Goal: Use online tool/utility: Utilize a website feature to perform a specific function

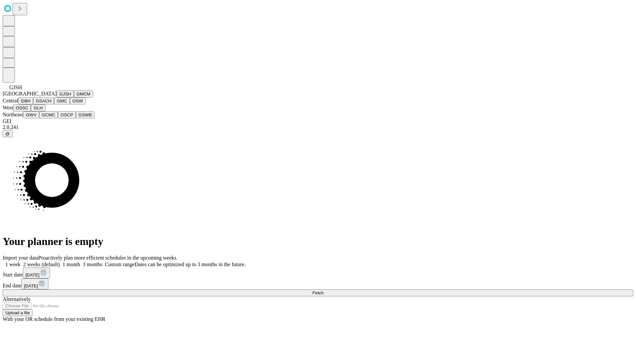
click at [57, 97] on button "GJSH" at bounding box center [65, 93] width 17 height 7
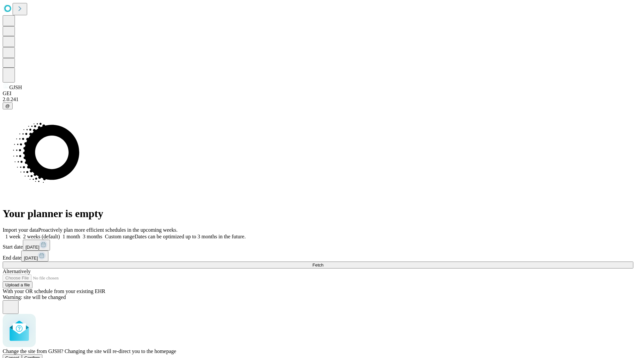
click at [40, 355] on span "Confirm" at bounding box center [33, 357] width 16 height 5
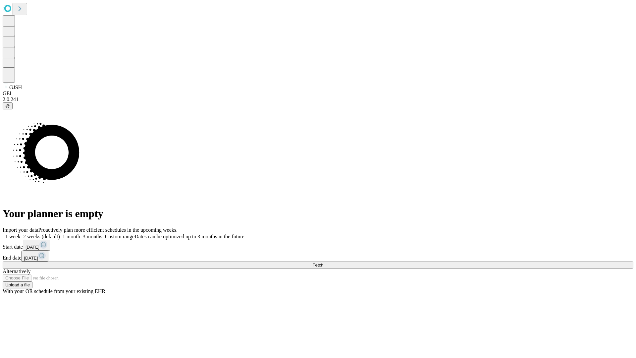
click at [21, 234] on label "1 week" at bounding box center [12, 237] width 18 height 6
click at [323, 262] on span "Fetch" at bounding box center [317, 264] width 11 height 5
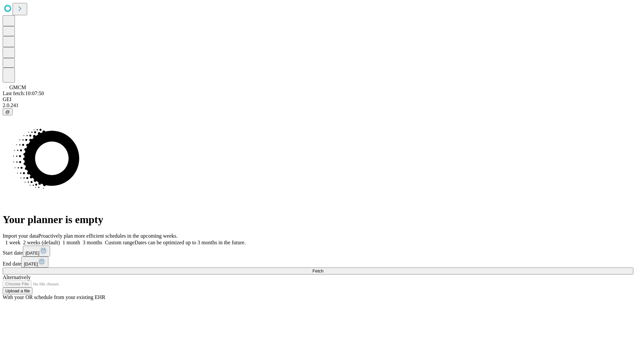
click at [21, 240] on label "1 week" at bounding box center [12, 243] width 18 height 6
click at [323, 268] on span "Fetch" at bounding box center [317, 270] width 11 height 5
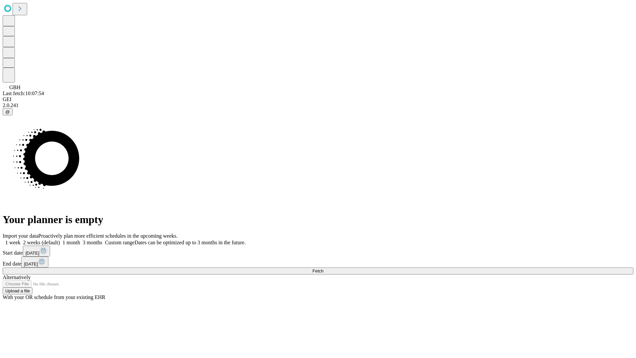
click at [21, 240] on label "1 week" at bounding box center [12, 243] width 18 height 6
click at [323, 268] on span "Fetch" at bounding box center [317, 270] width 11 height 5
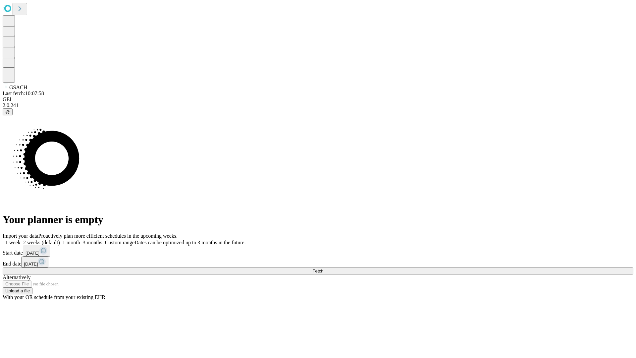
click at [21, 240] on label "1 week" at bounding box center [12, 243] width 18 height 6
click at [323, 268] on span "Fetch" at bounding box center [317, 270] width 11 height 5
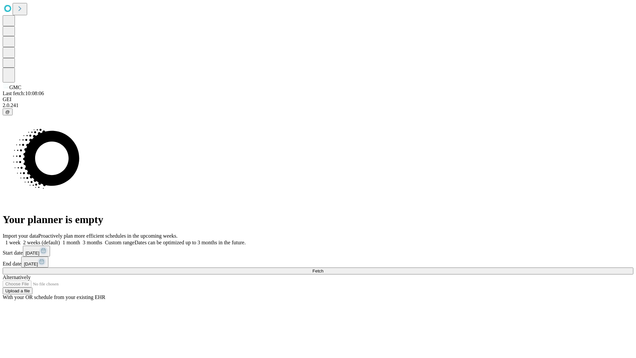
click at [21, 240] on label "1 week" at bounding box center [12, 243] width 18 height 6
click at [323, 268] on span "Fetch" at bounding box center [317, 270] width 11 height 5
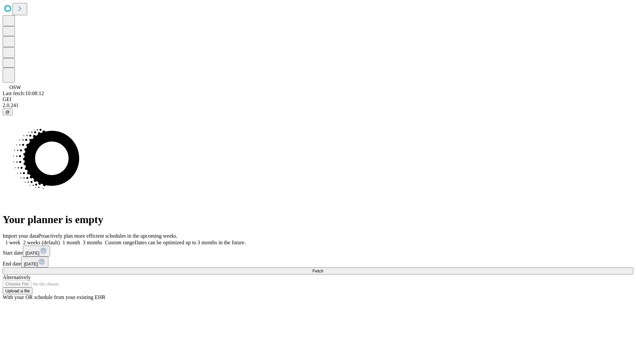
click at [21, 240] on label "1 week" at bounding box center [12, 243] width 18 height 6
click at [323, 268] on span "Fetch" at bounding box center [317, 270] width 11 height 5
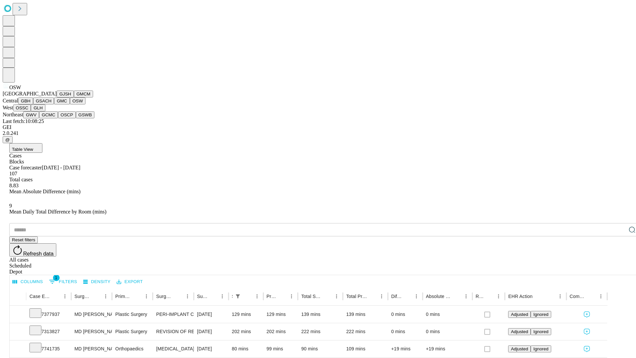
click at [31, 111] on button "OSSC" at bounding box center [22, 107] width 18 height 7
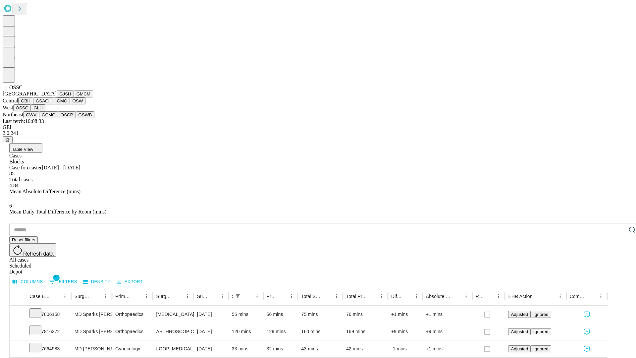
click at [45, 111] on button "GLH" at bounding box center [38, 107] width 14 height 7
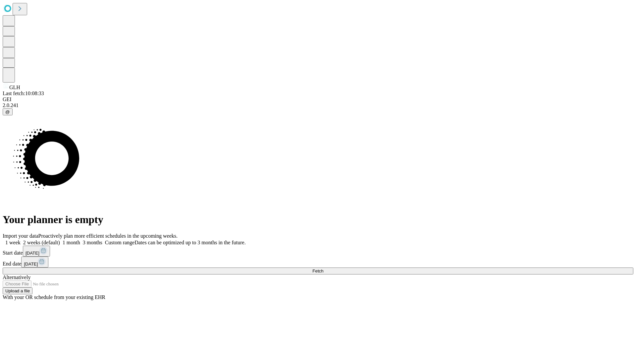
click at [21, 240] on label "1 week" at bounding box center [12, 243] width 18 height 6
click at [323, 268] on span "Fetch" at bounding box center [317, 270] width 11 height 5
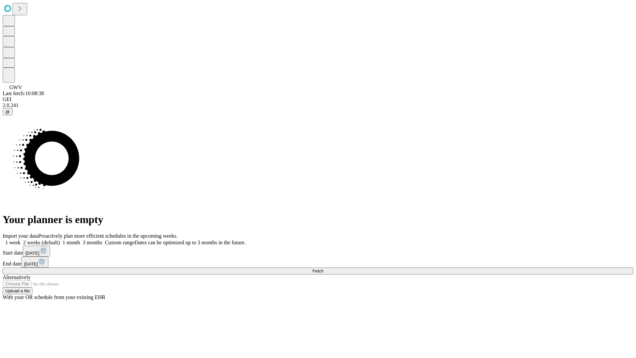
click at [323, 268] on span "Fetch" at bounding box center [317, 270] width 11 height 5
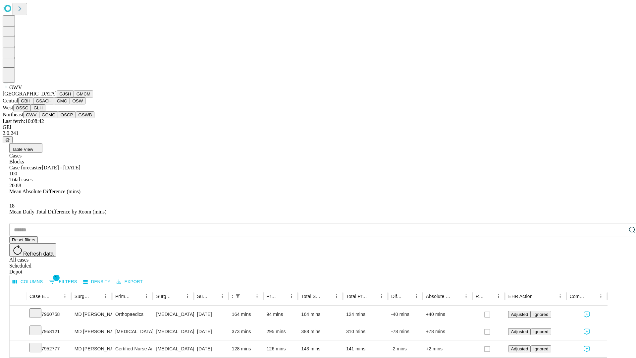
click at [51, 118] on button "GCMC" at bounding box center [48, 114] width 19 height 7
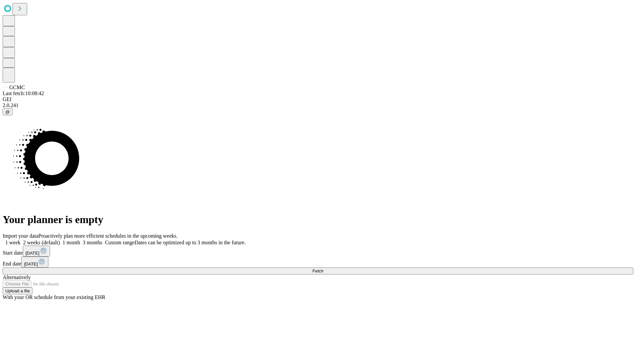
click at [21, 240] on label "1 week" at bounding box center [12, 243] width 18 height 6
click at [323, 268] on span "Fetch" at bounding box center [317, 270] width 11 height 5
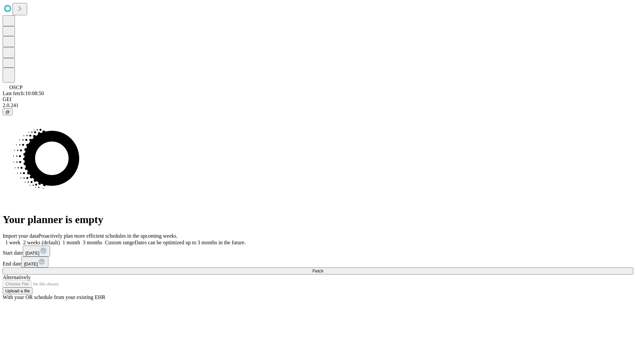
click at [21, 240] on label "1 week" at bounding box center [12, 243] width 18 height 6
click at [323, 268] on span "Fetch" at bounding box center [317, 270] width 11 height 5
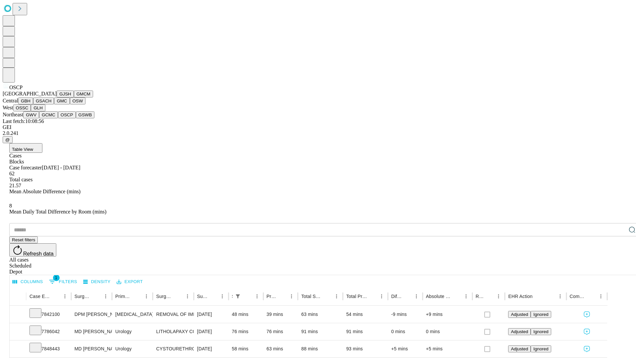
click at [76, 118] on button "GSWB" at bounding box center [85, 114] width 19 height 7
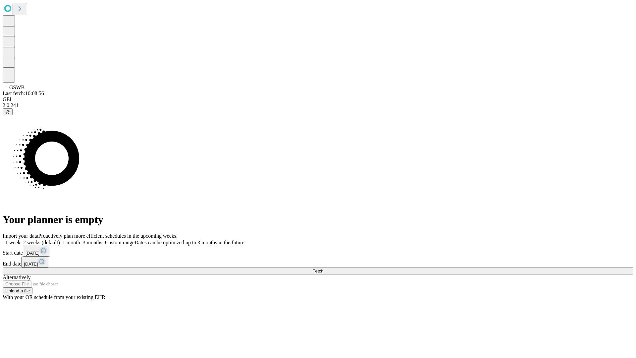
click at [21, 240] on label "1 week" at bounding box center [12, 243] width 18 height 6
click at [323, 268] on span "Fetch" at bounding box center [317, 270] width 11 height 5
